Goal: Submit feedback/report problem

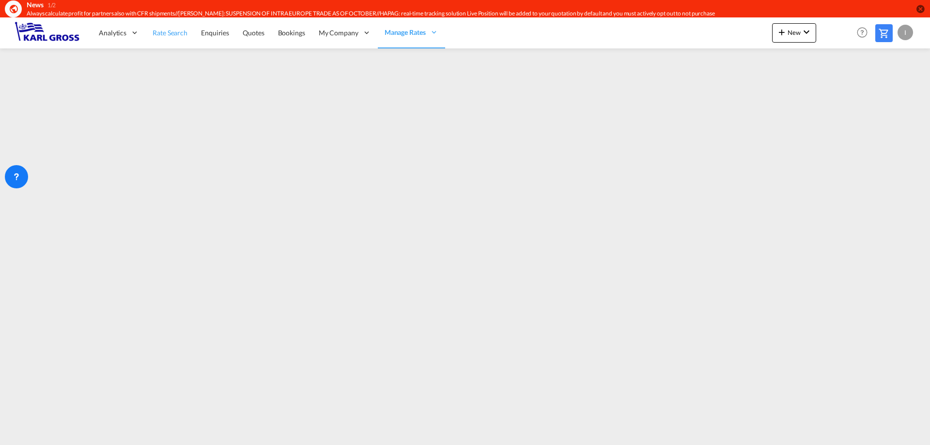
click at [171, 32] on span "Rate Search" at bounding box center [170, 33] width 35 height 8
click at [10, 172] on div at bounding box center [16, 176] width 23 height 23
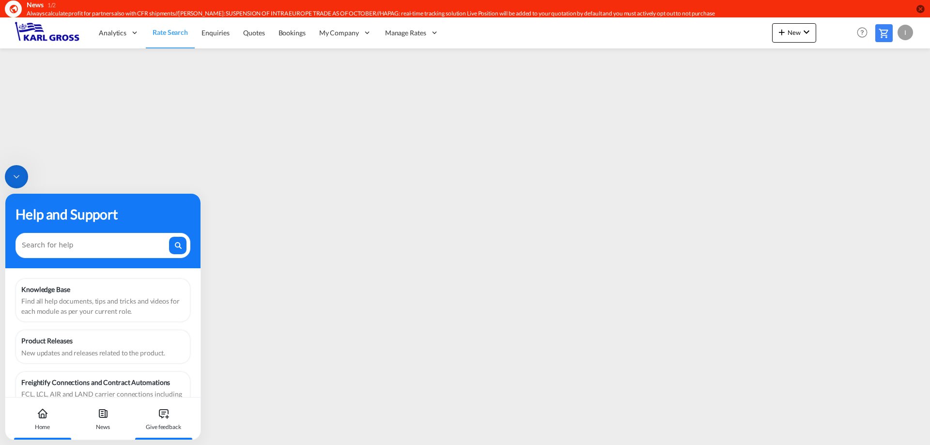
click at [161, 426] on div "Give feedback" at bounding box center [163, 427] width 35 height 9
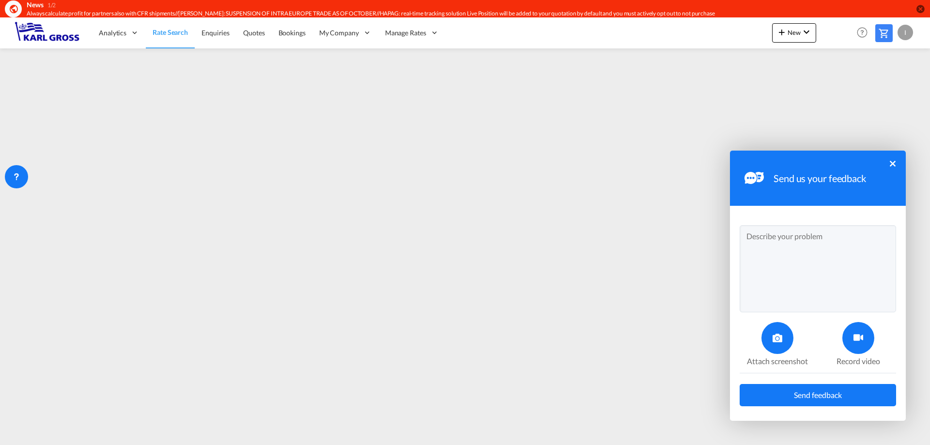
click at [797, 243] on textarea at bounding box center [818, 268] width 156 height 87
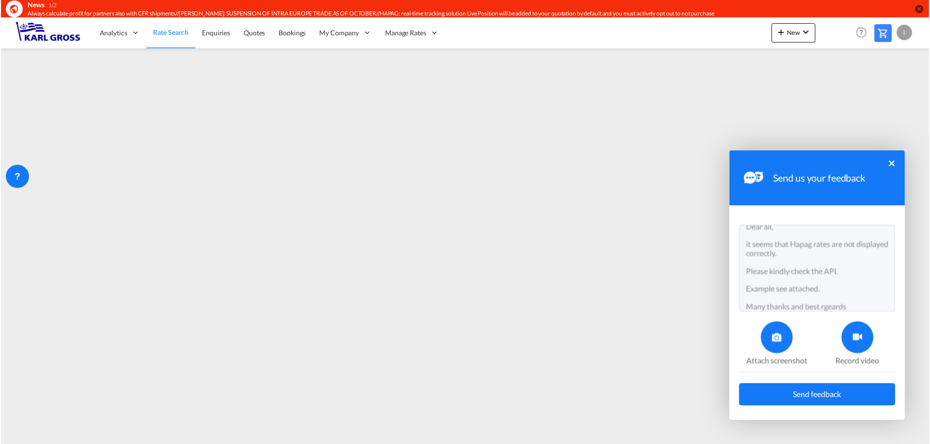
scroll to position [18, 0]
type textarea "Dear all, it seems that Hapag rates are not displayed correctly. Please kindly …"
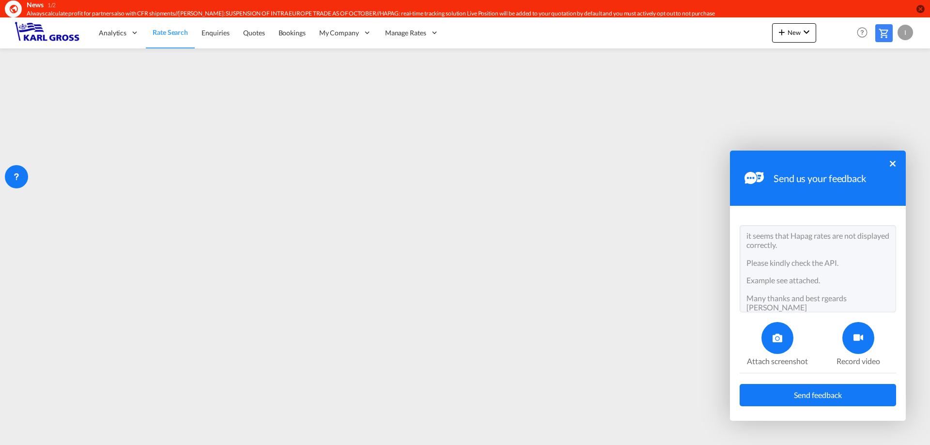
click at [869, 341] on div at bounding box center [859, 338] width 32 height 32
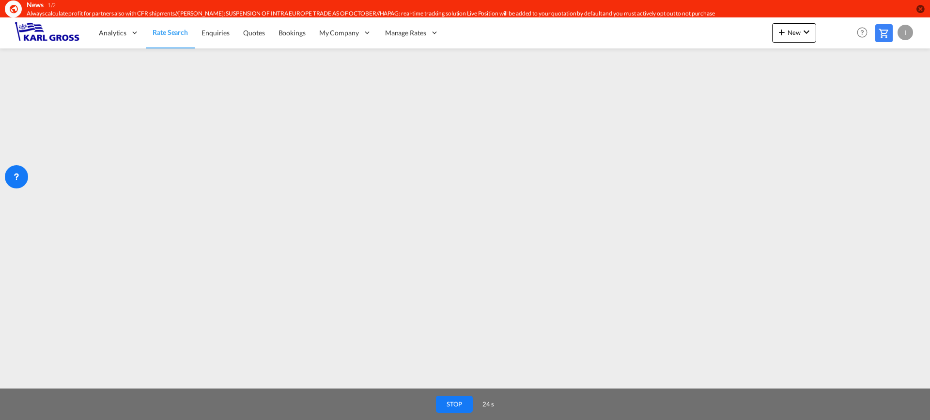
click at [455, 402] on button "STOP" at bounding box center [454, 404] width 37 height 17
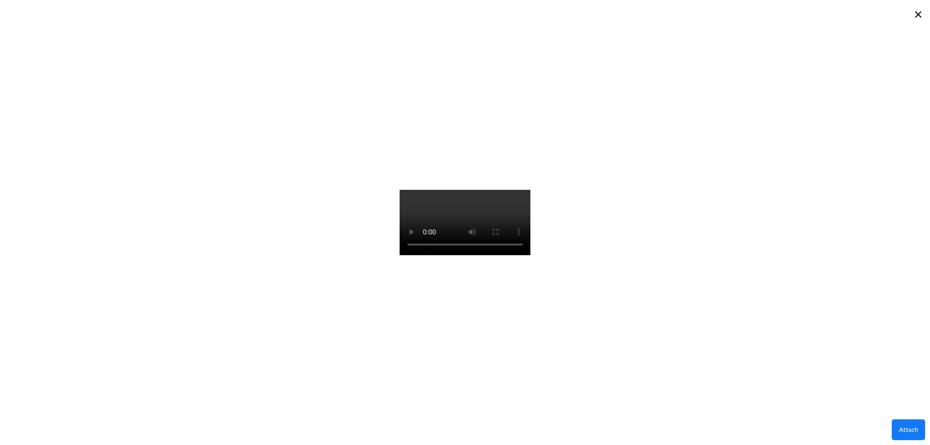
click at [900, 425] on button "Attach" at bounding box center [908, 430] width 33 height 21
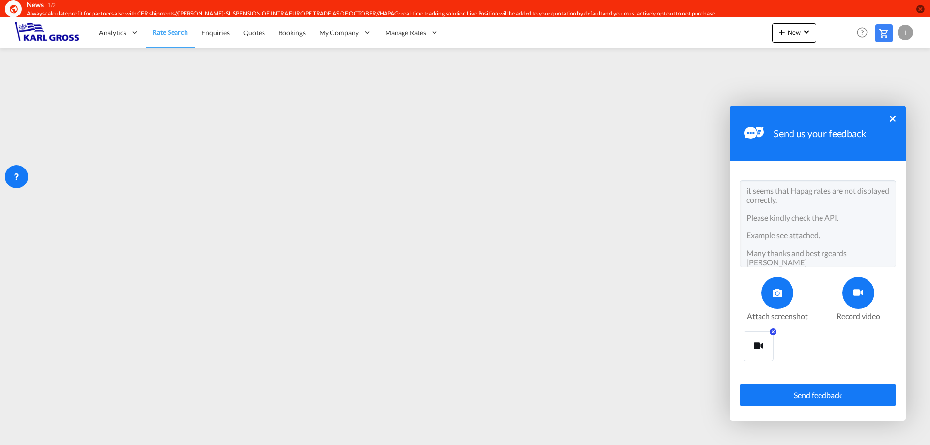
click at [860, 392] on button "Send feedback" at bounding box center [818, 395] width 156 height 22
